Goal: Check status: Check status

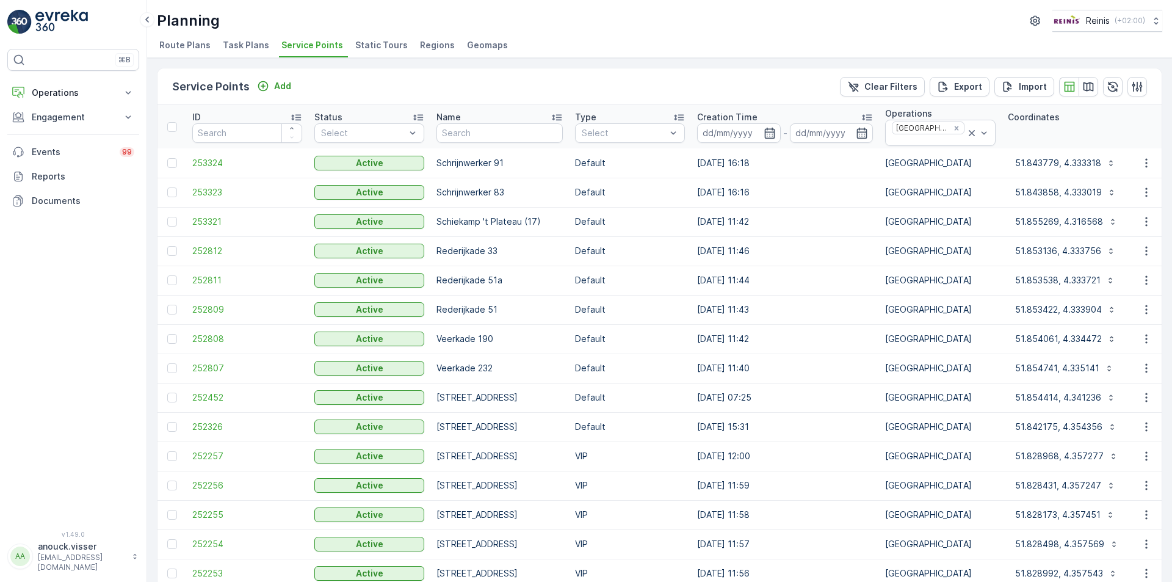
click at [78, 22] on img at bounding box center [61, 22] width 52 height 24
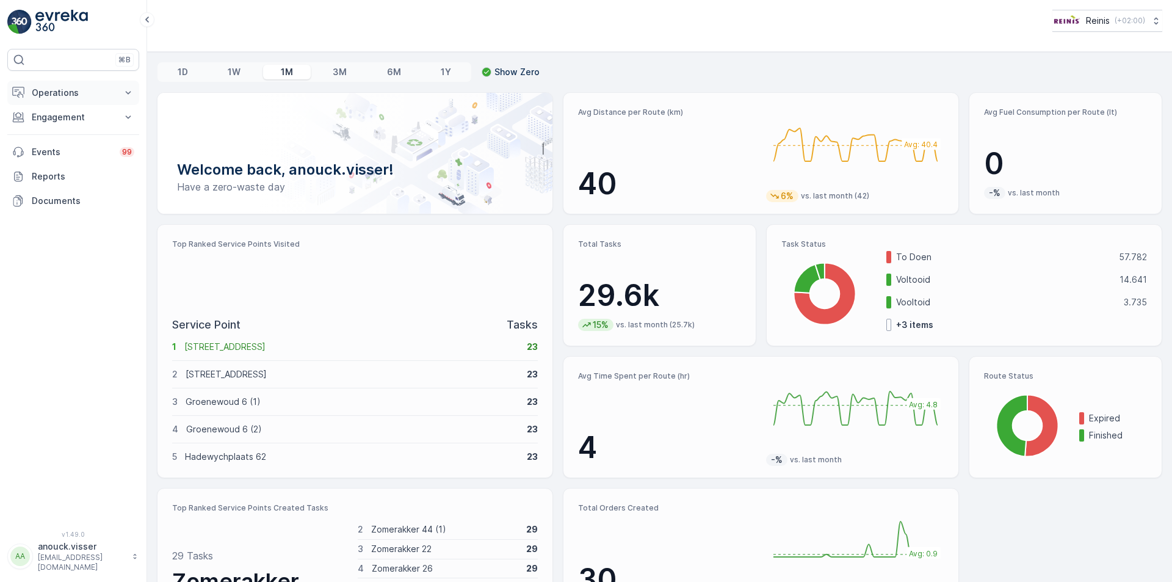
click at [103, 90] on p "Operations" at bounding box center [73, 93] width 83 height 12
click at [79, 146] on p "Routes & Tasks" at bounding box center [62, 148] width 63 height 12
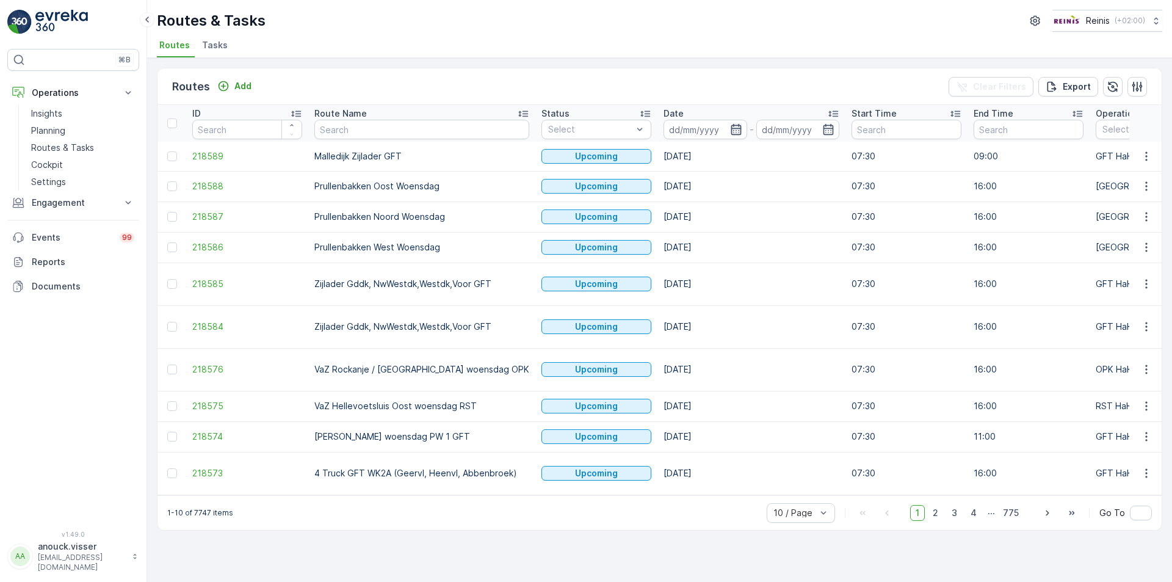
click at [730, 133] on icon "button" at bounding box center [736, 129] width 12 height 12
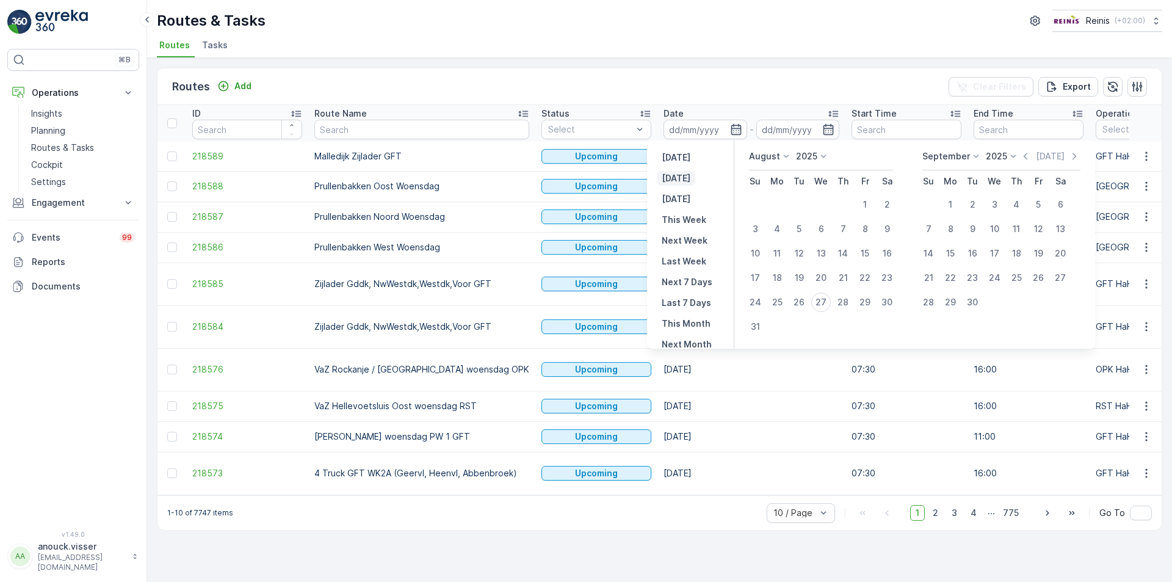
click at [668, 171] on button "[DATE]" at bounding box center [676, 178] width 38 height 15
type input "[DATE]"
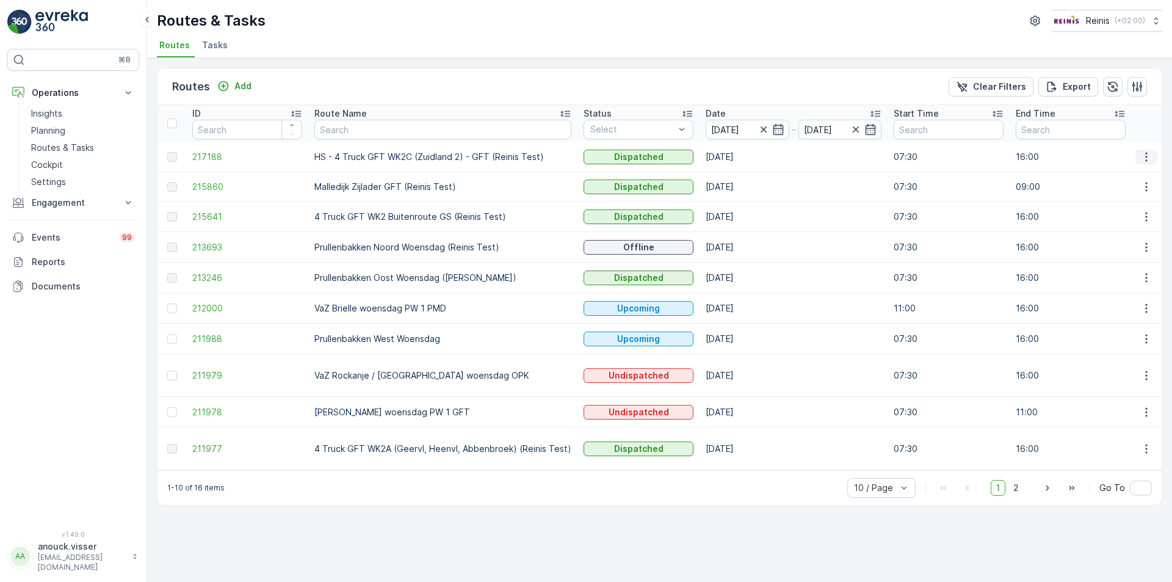
click at [1146, 159] on icon "button" at bounding box center [1146, 157] width 12 height 12
click at [1133, 180] on span "See More Details" at bounding box center [1117, 175] width 71 height 12
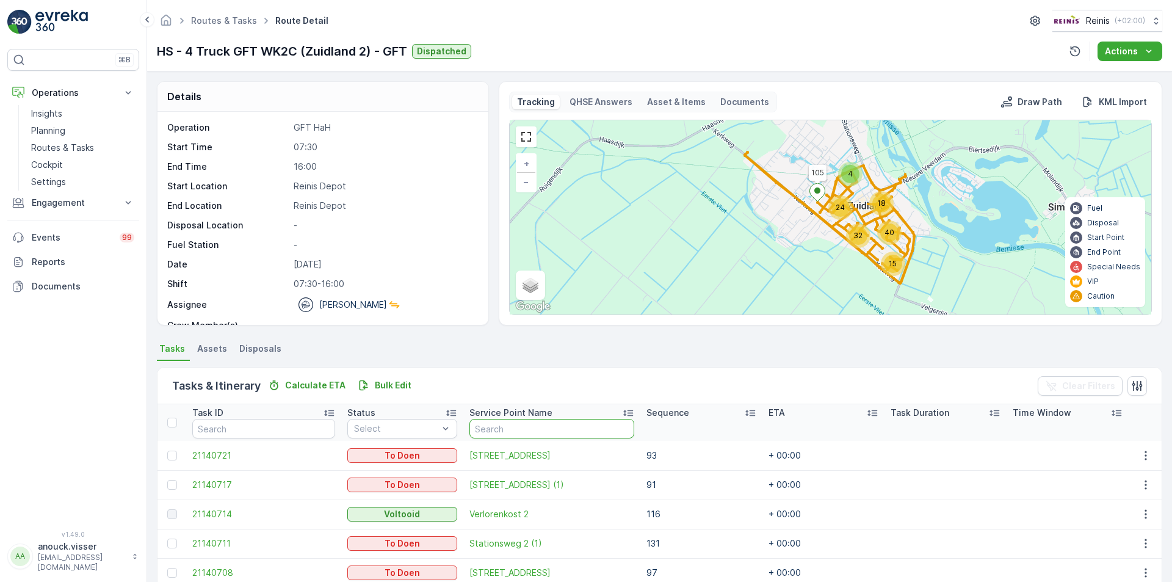
click at [551, 426] on input "text" at bounding box center [551, 429] width 165 height 20
type input "Nijver"
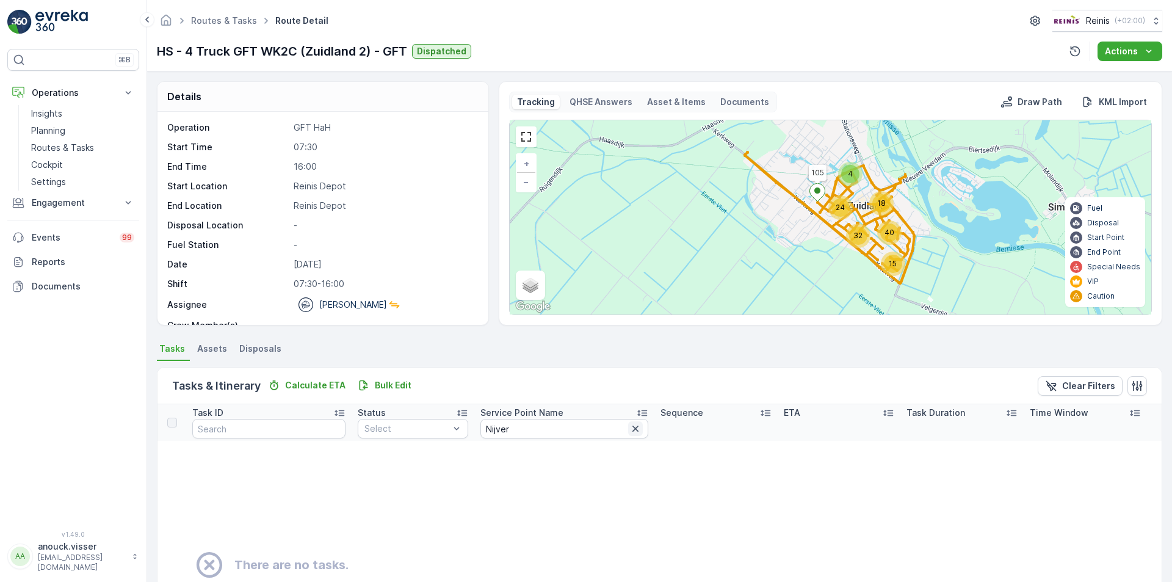
click at [628, 430] on button "button" at bounding box center [635, 428] width 15 height 15
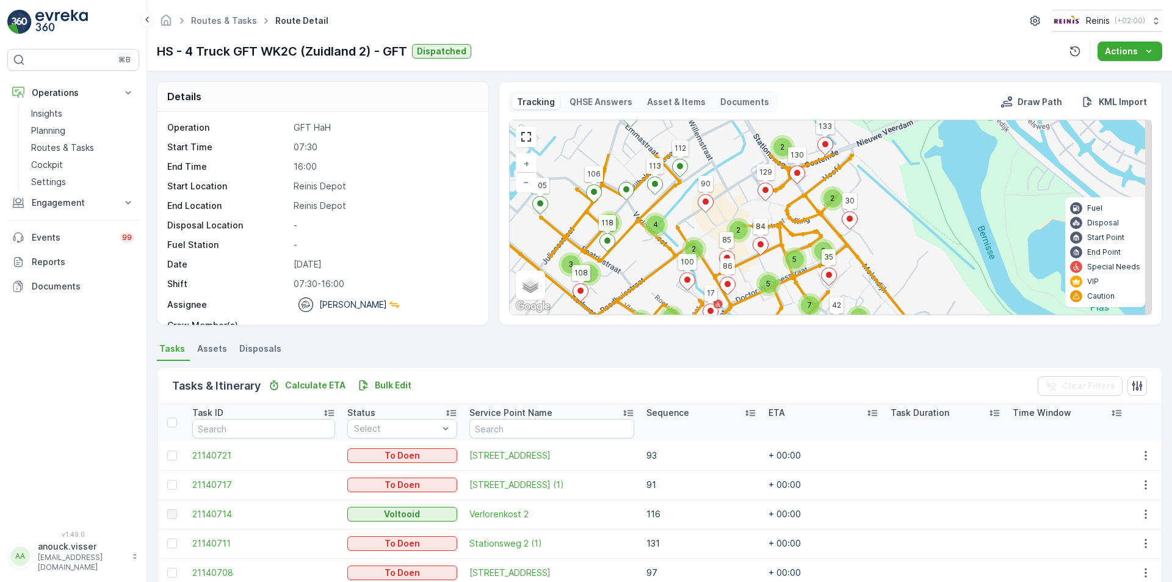
drag, startPoint x: 737, startPoint y: 159, endPoint x: 719, endPoint y: 212, distance: 56.0
click at [719, 212] on div "6 3 2 2 2 2 2 2 5 2 3 3 3 2 7 10 5 2 2 2 5 3 7 3 6 4 4 2 2 3 105 68 70 107 109 …" at bounding box center [830, 217] width 641 height 194
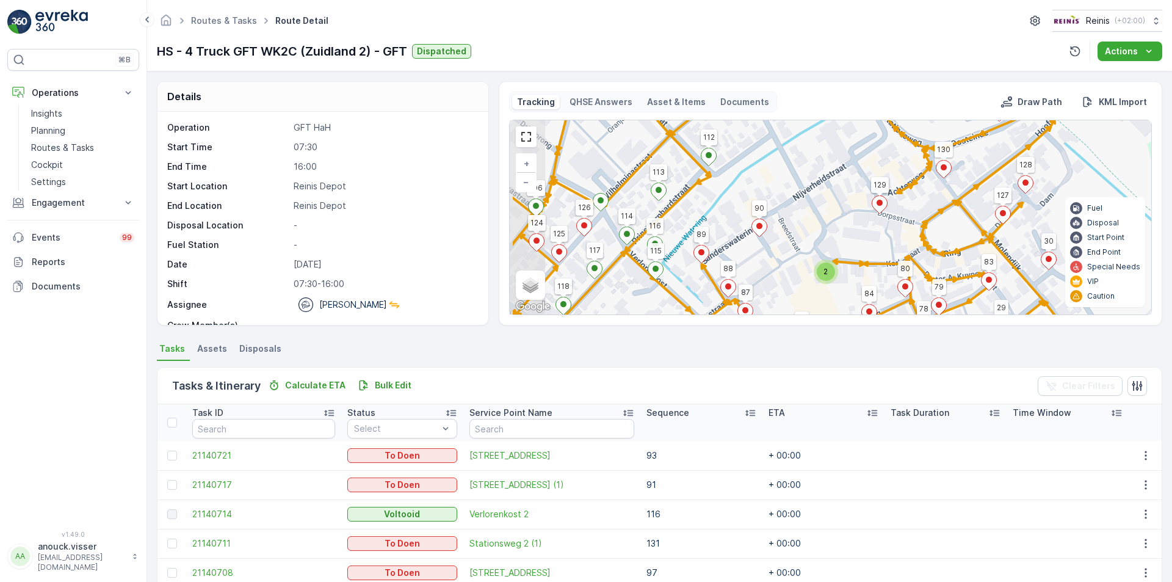
drag, startPoint x: 683, startPoint y: 206, endPoint x: 751, endPoint y: 224, distance: 69.6
click at [751, 224] on icon at bounding box center [758, 228] width 15 height 18
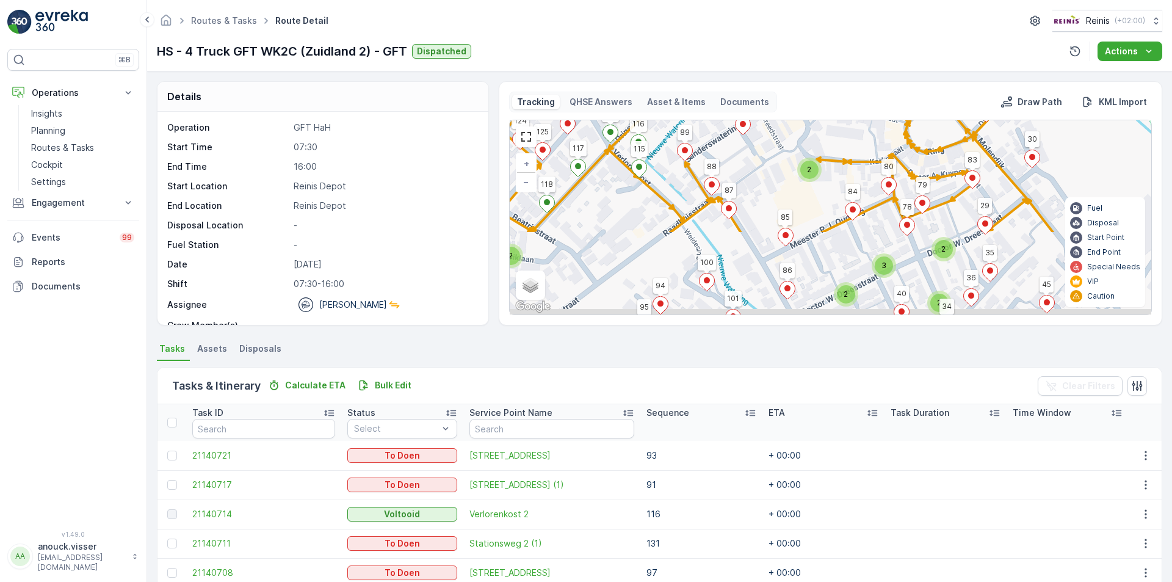
drag, startPoint x: 751, startPoint y: 225, endPoint x: 734, endPoint y: 120, distance: 106.2
click at [734, 119] on div "Tracking QHSE Answers Asset & Items Documents Draw Path KML Import 2 2 2 2 2 2 …" at bounding box center [830, 203] width 643 height 223
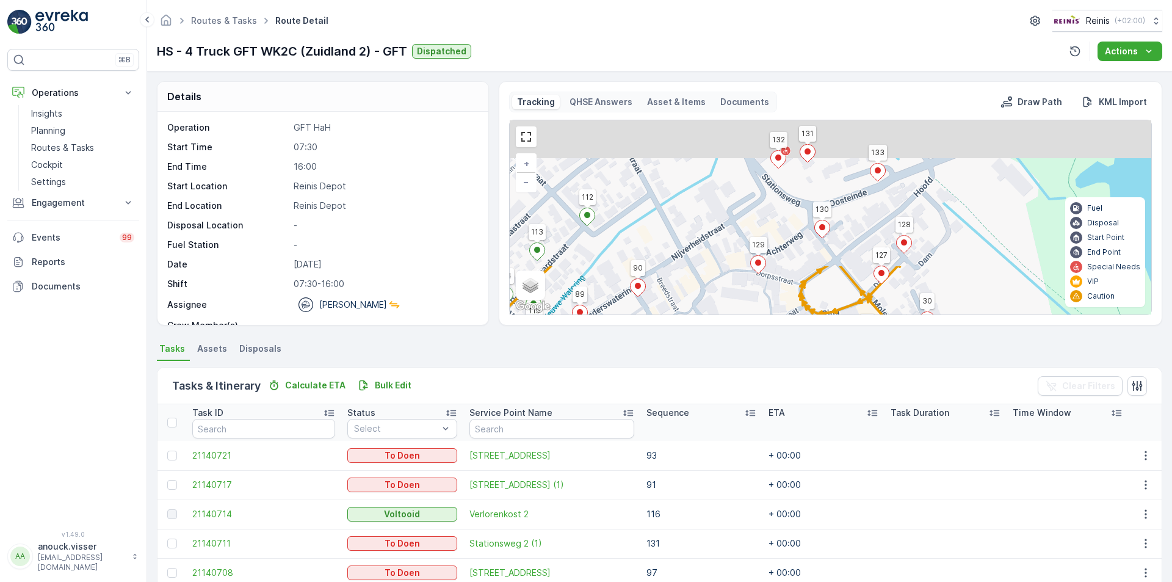
drag, startPoint x: 781, startPoint y: 182, endPoint x: 682, endPoint y: 329, distance: 176.7
click at [682, 329] on div "Details Operation GFT HaH Start Time 07:30 End Time 16:00 Start Location [GEOGR…" at bounding box center [659, 326] width 1025 height 510
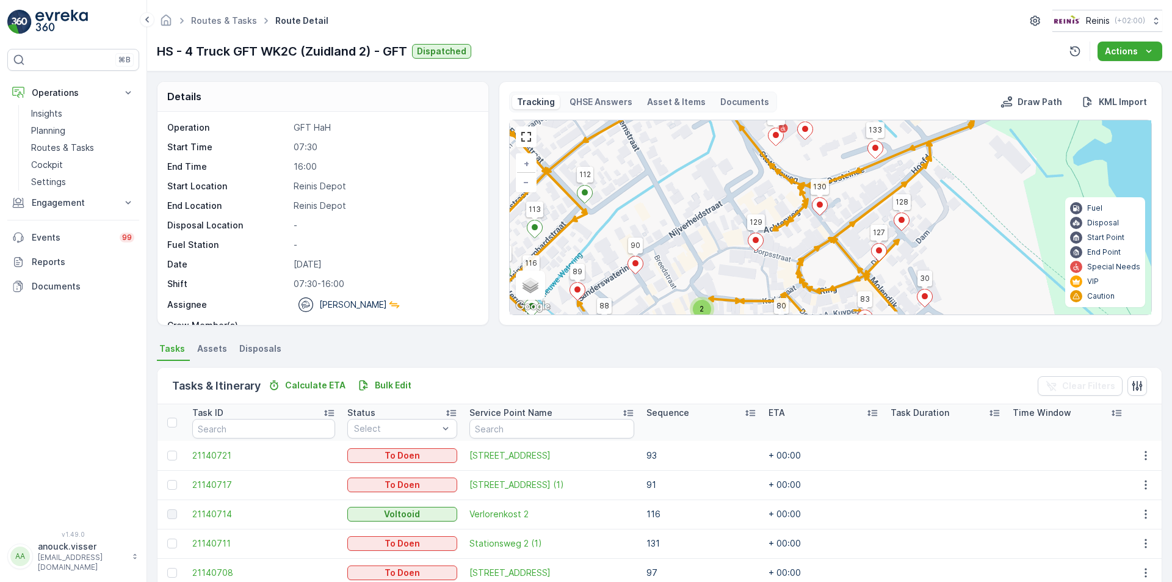
drag, startPoint x: 703, startPoint y: 257, endPoint x: 699, endPoint y: 214, distance: 43.5
click at [699, 214] on div "2 2 2 2 2 2 3 2 2 2 2 2 3 4 2 2 2 2 3 2 2 2 2 4 2 2 105 68 70 107 109 133 84 30…" at bounding box center [830, 217] width 641 height 194
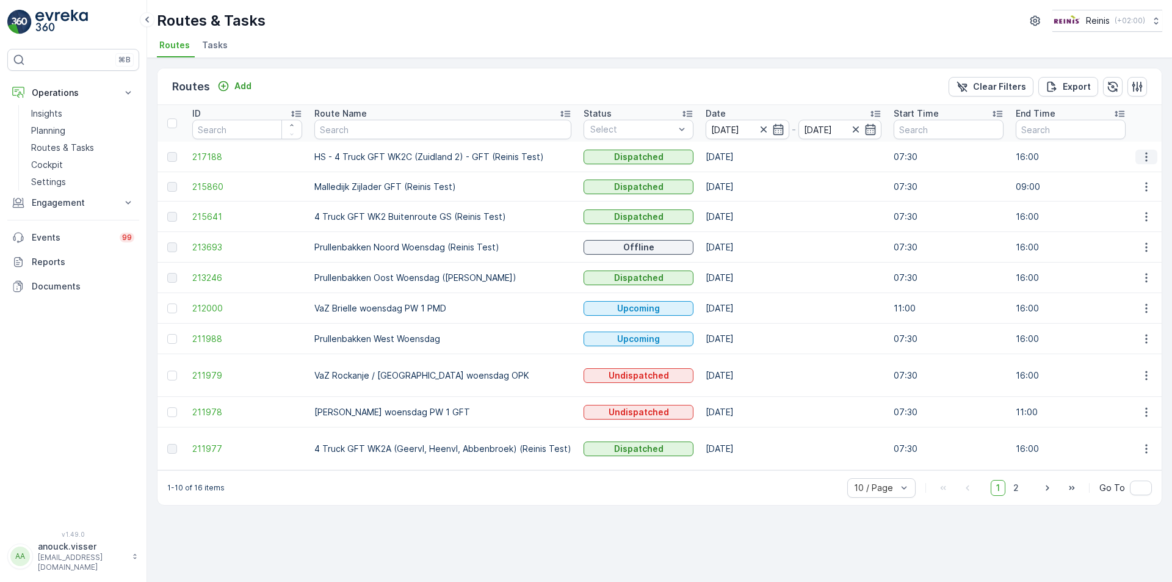
click at [1142, 156] on icon "button" at bounding box center [1146, 157] width 12 height 12
click at [1125, 195] on span "View Route Tracking" at bounding box center [1124, 192] width 84 height 12
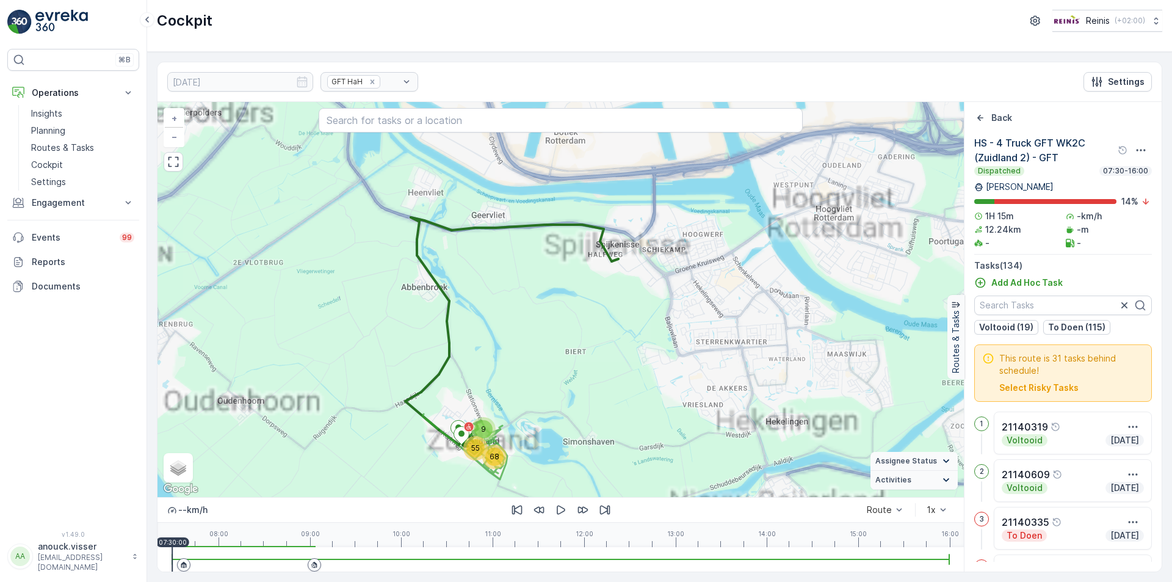
drag, startPoint x: 544, startPoint y: 369, endPoint x: 513, endPoint y: 258, distance: 115.9
click at [513, 256] on div "65 68 55 9 + − Satellite Roadmap Terrain Hybrid Leaflet Keyboard shortcuts Map …" at bounding box center [560, 299] width 806 height 395
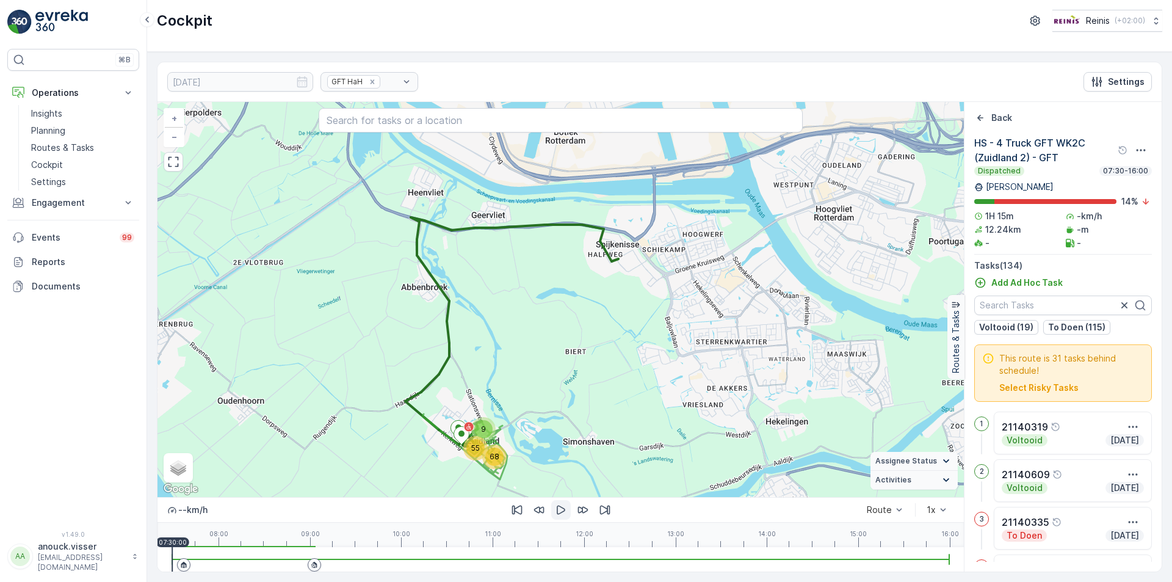
click at [563, 513] on icon "button" at bounding box center [561, 509] width 12 height 12
drag, startPoint x: 177, startPoint y: 557, endPoint x: 211, endPoint y: 558, distance: 33.6
click at [211, 558] on div at bounding box center [560, 559] width 777 height 24
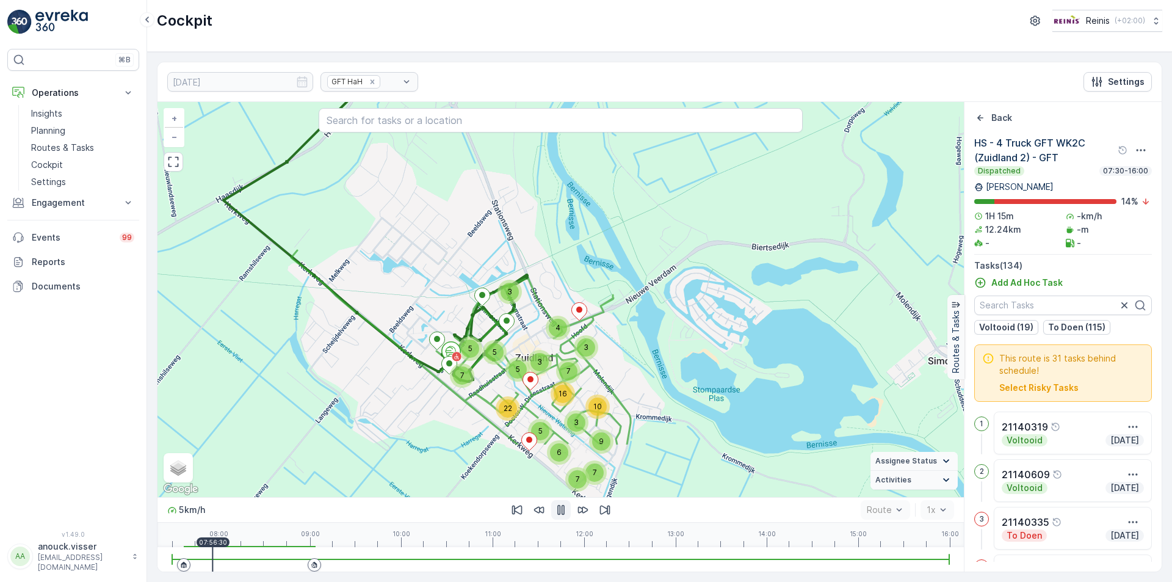
drag, startPoint x: 719, startPoint y: 427, endPoint x: 697, endPoint y: 330, distance: 99.5
click at [697, 330] on div "6 7 7 3 3 9 16 7 10 5 22 5 7 3 5 5 3 4 + − Satellite Roadmap Terrain Hybrid Lea…" at bounding box center [560, 299] width 806 height 395
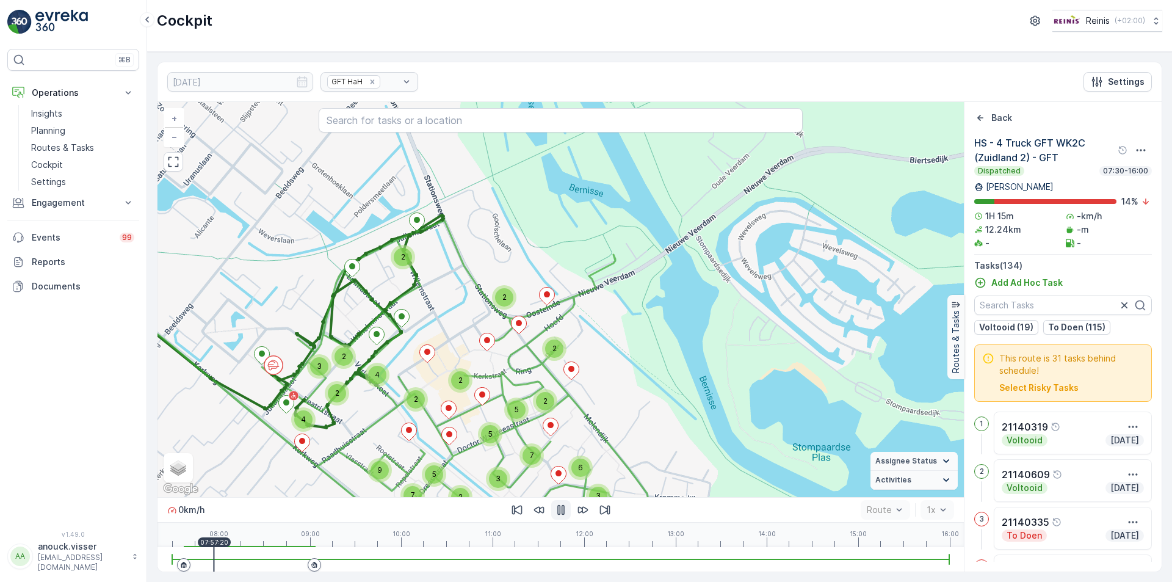
drag, startPoint x: 406, startPoint y: 345, endPoint x: 463, endPoint y: 363, distance: 59.4
click at [463, 363] on div "3 2 6 2 3 2 2 3 4 2 2 5 3 7 2 5 3 6 3 2 9 7 5 2 3 2 4 2 4 2 2 2 + − Satellite R…" at bounding box center [560, 299] width 806 height 395
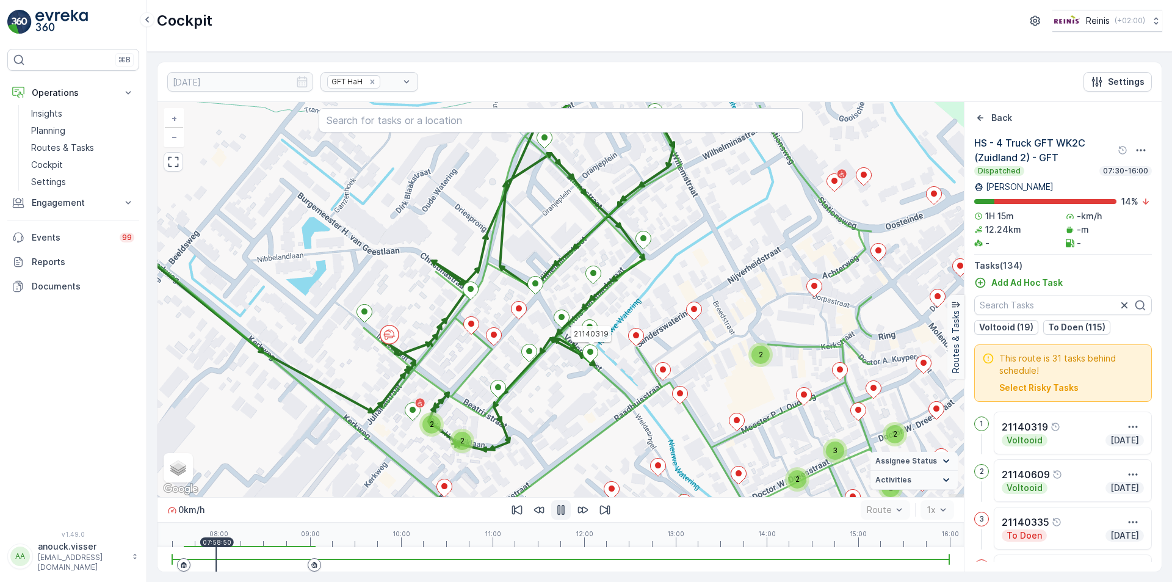
drag, startPoint x: 781, startPoint y: 361, endPoint x: 608, endPoint y: 404, distance: 177.9
click at [608, 404] on div "2 2 2 2 2 2 2 2 3 2 2 2 2 2 2 4 2 2 3 2 2 4 3 2 2 2 21140319 + − Satellite Road…" at bounding box center [560, 299] width 806 height 395
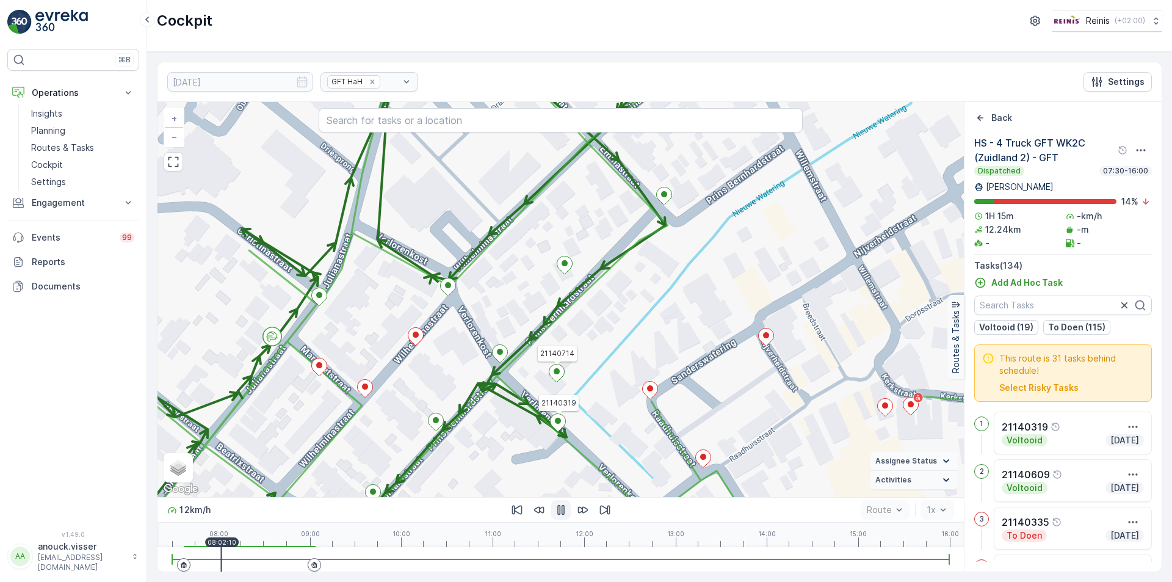
click at [561, 504] on icon "button" at bounding box center [561, 509] width 12 height 12
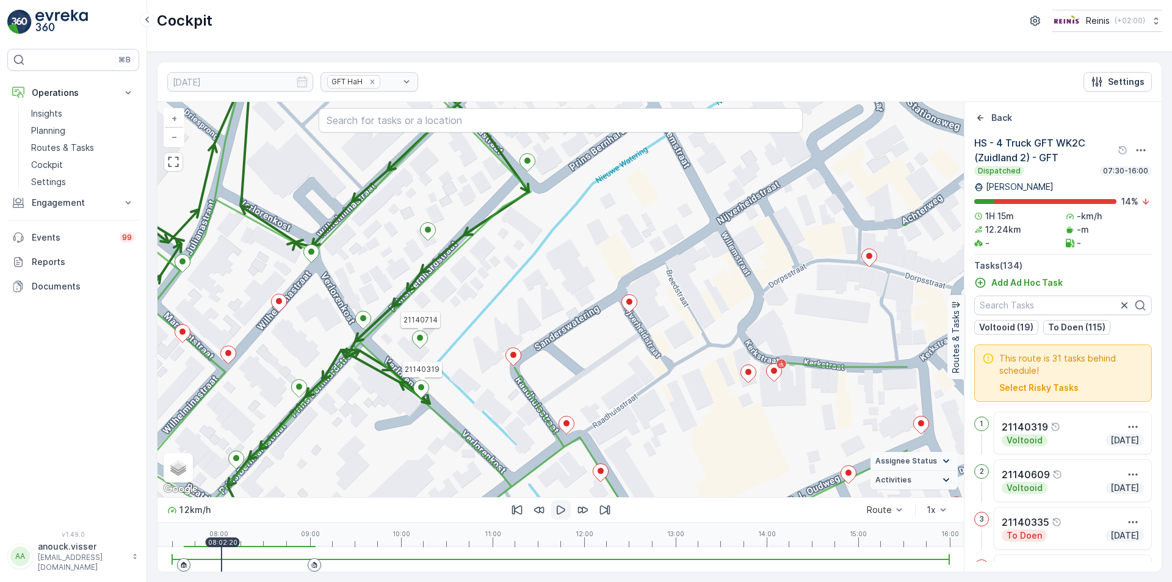
drag, startPoint x: 837, startPoint y: 394, endPoint x: 701, endPoint y: 360, distance: 140.8
click at [701, 360] on div "2 2 2 2 2 2 4 2 2 2 2 2 2 2 21140319 21140714 + − Satellite Roadmap Terrain Hyb…" at bounding box center [560, 299] width 806 height 395
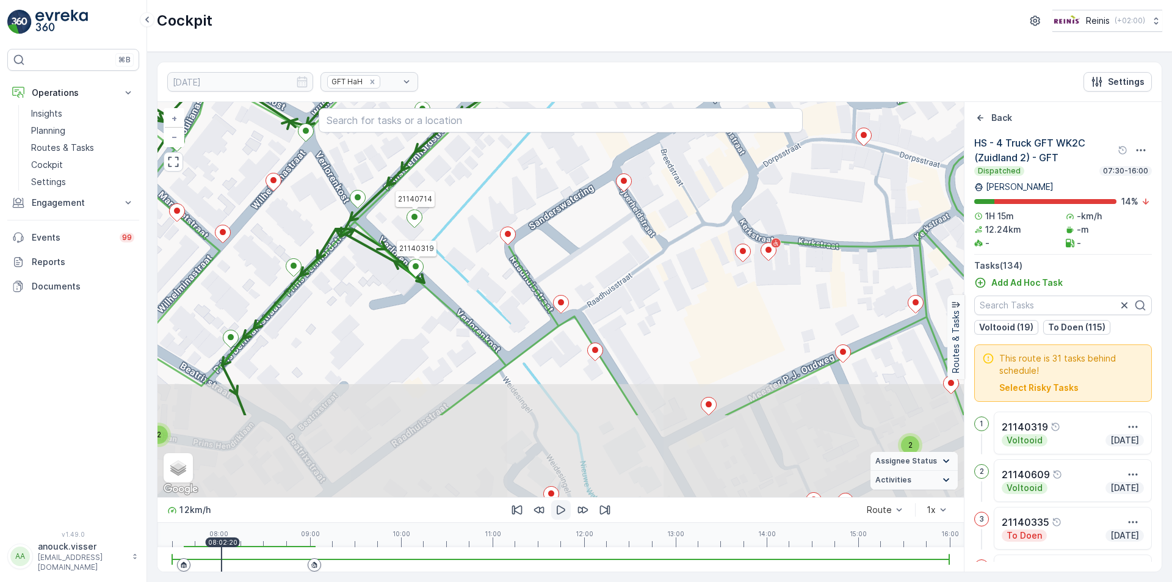
drag, startPoint x: 721, startPoint y: 323, endPoint x: 715, endPoint y: 281, distance: 43.1
click at [715, 281] on div "2 2 2 2 2 2 4 2 2 2 2 2 2 2 21140319 21140714 + − Satellite Roadmap Terrain Hyb…" at bounding box center [560, 299] width 806 height 395
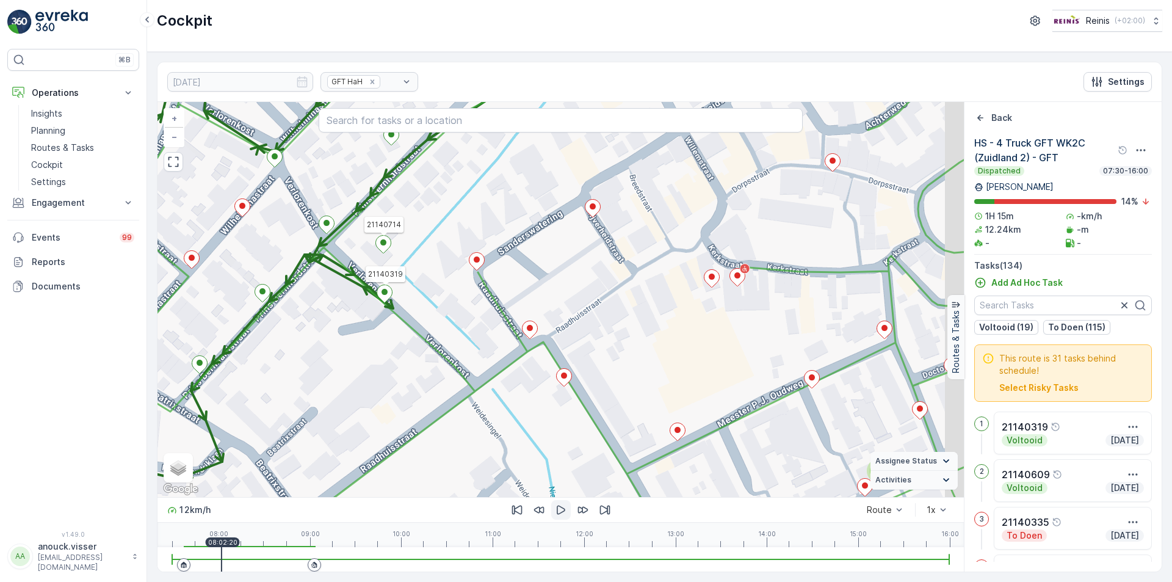
drag, startPoint x: 715, startPoint y: 281, endPoint x: 683, endPoint y: 307, distance: 40.8
click at [683, 307] on div "2 2 2 2 2 2 4 2 2 2 2 2 2 2 21140319 21140714 + − Satellite Roadmap Terrain Hyb…" at bounding box center [560, 299] width 806 height 395
